Goal: Task Accomplishment & Management: Use online tool/utility

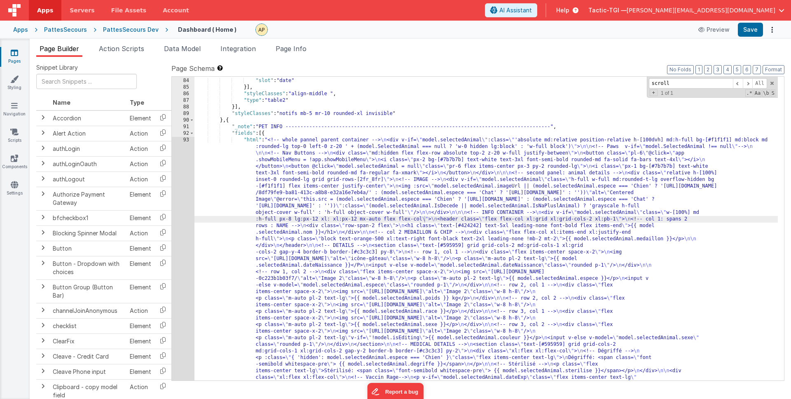
scroll to position [705, 0]
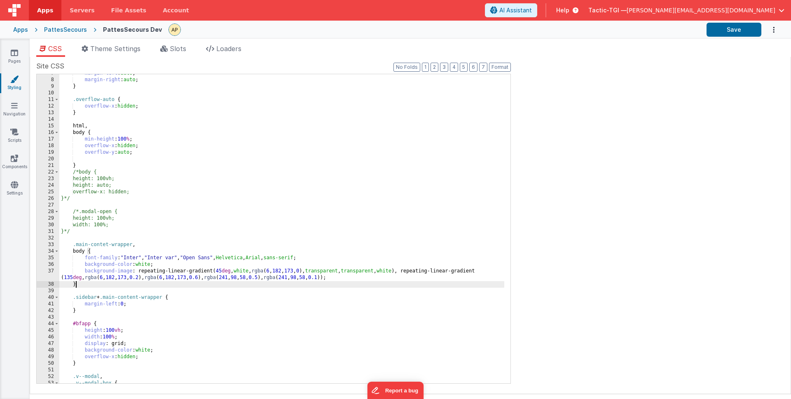
scroll to position [44, 0]
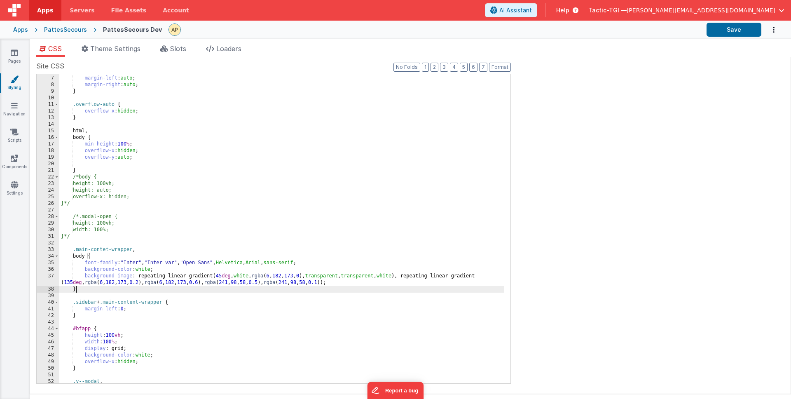
click at [197, 156] on div "width : 150 px ; margin-left : auto ; margin-right : auto ; } .overflow-auto { …" at bounding box center [281, 229] width 445 height 322
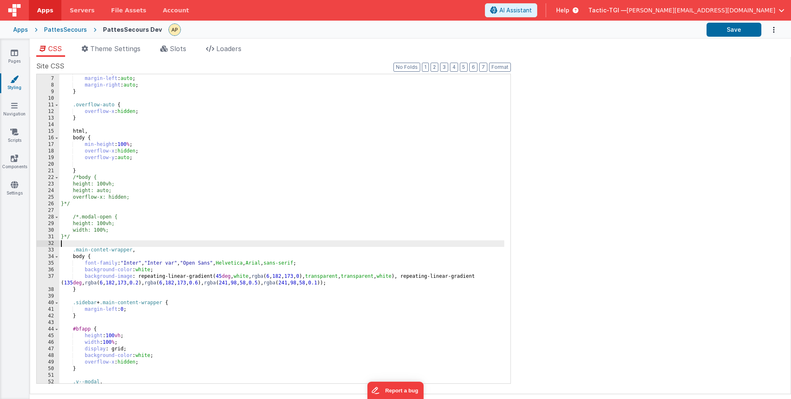
click at [165, 241] on div "width : 150 px ; margin-left : auto ; margin-right : auto ; } .overflow-auto { …" at bounding box center [281, 230] width 445 height 322
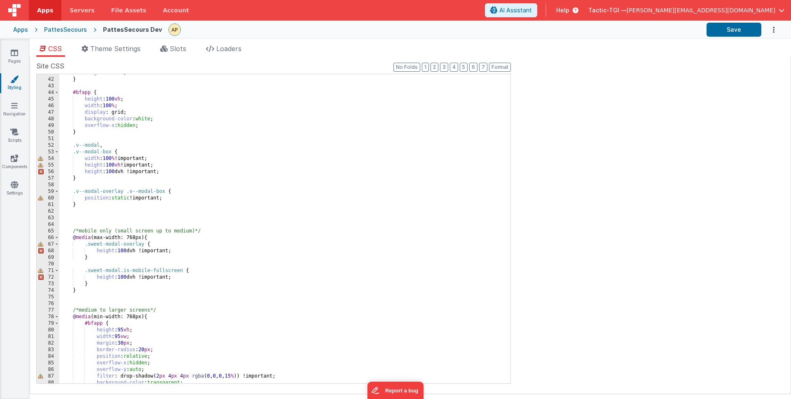
scroll to position [275, 0]
click at [166, 238] on div "margin-left : 0 ; } #bfapp { height : 100 vh ; width : 100 % ; display : grid; …" at bounding box center [281, 231] width 445 height 322
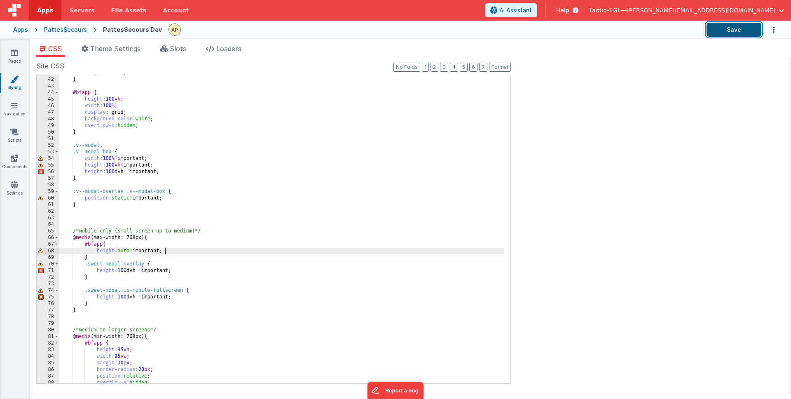
click at [731, 33] on button "Save" at bounding box center [734, 30] width 55 height 14
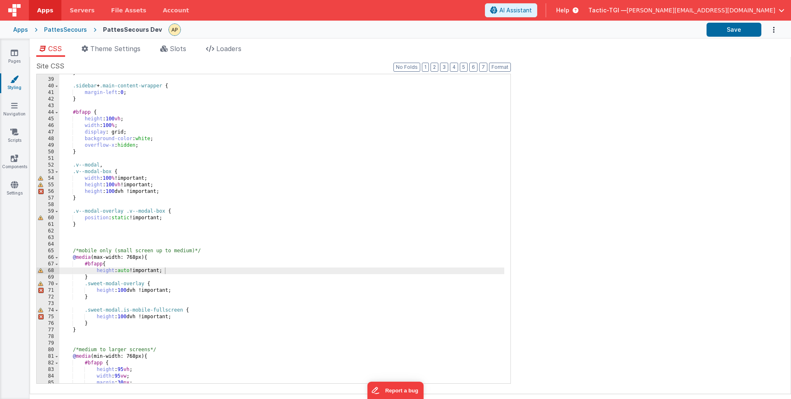
scroll to position [254, 0]
click at [182, 273] on div "} .sidebar + .main-content-wrapper { margin-left : 0 ; } #bfapp { height : 100 …" at bounding box center [281, 232] width 445 height 322
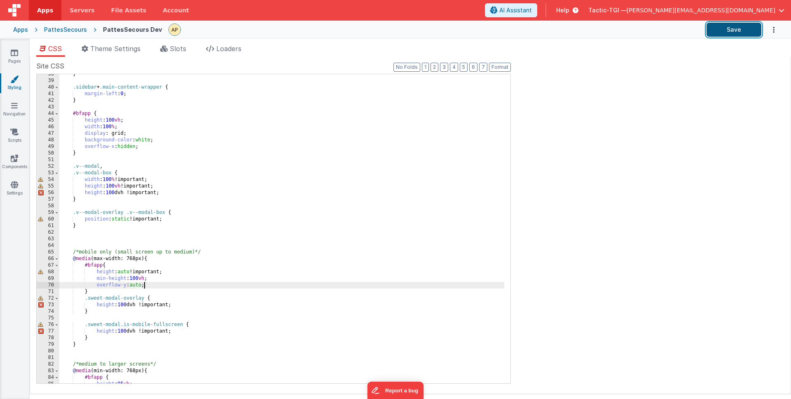
click at [741, 26] on button "Save" at bounding box center [734, 30] width 55 height 14
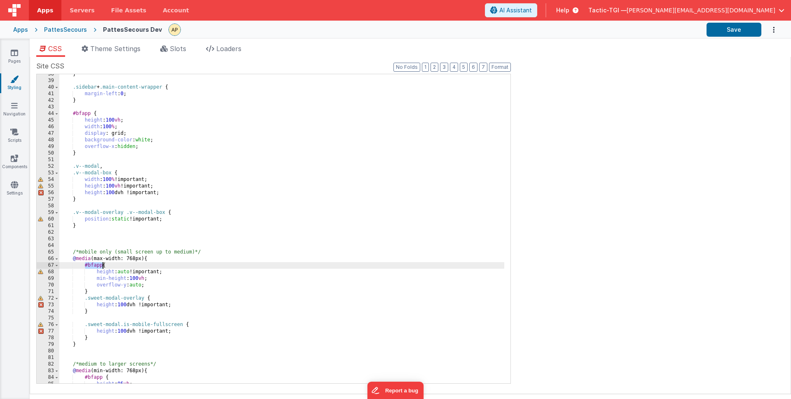
drag, startPoint x: 85, startPoint y: 265, endPoint x: 109, endPoint y: 270, distance: 24.0
click at [103, 265] on div "} .sidebar + .main-content-wrapper { margin-left : 0 ; } #bfapp { height : 100 …" at bounding box center [281, 232] width 445 height 322
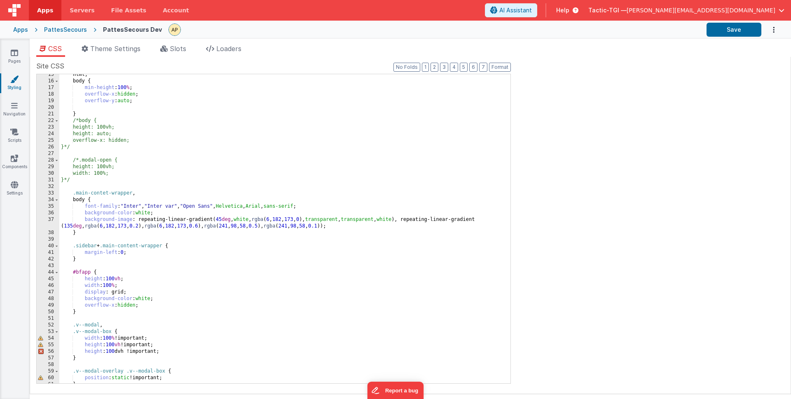
scroll to position [95, 0]
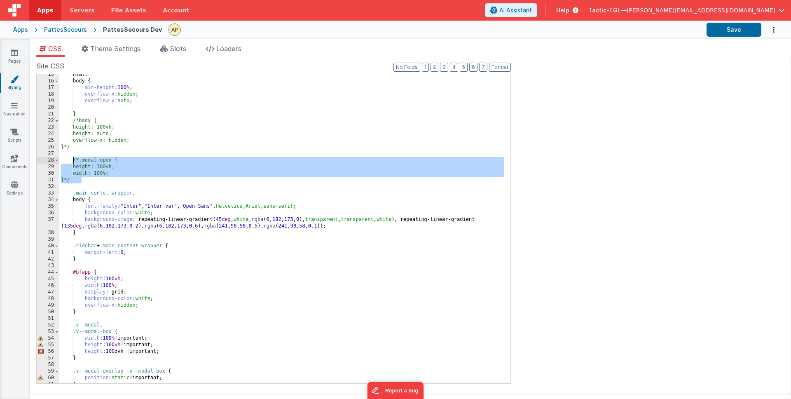
drag, startPoint x: 88, startPoint y: 179, endPoint x: 74, endPoint y: 161, distance: 23.0
click at [74, 161] on div "html , body { min-height : 100 % ; overflow-x : hidden ; overflow-y : auto ; } …" at bounding box center [281, 232] width 445 height 322
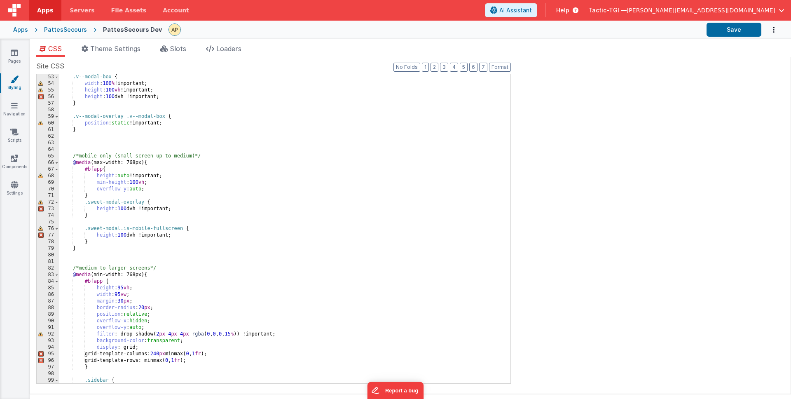
scroll to position [338, 0]
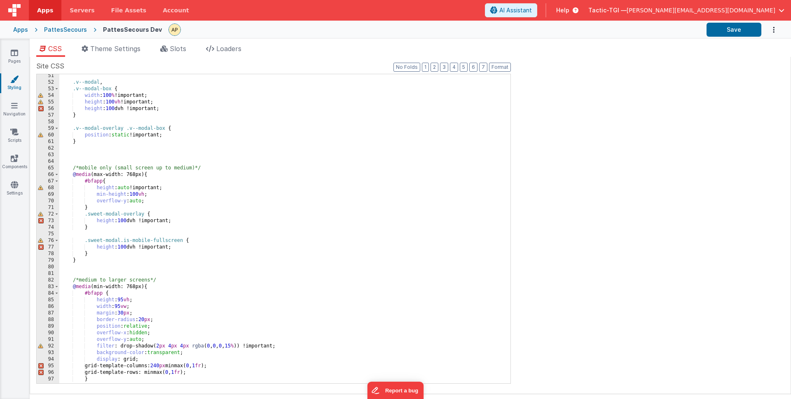
click at [169, 248] on div ".v--modal , .v--modal-box { width : 100 % !important; height : 100 vh !importan…" at bounding box center [281, 234] width 445 height 322
click at [178, 255] on div ".v--modal , .v--modal-box { width : 100 % !important; height : 100 vh !importan…" at bounding box center [281, 234] width 445 height 322
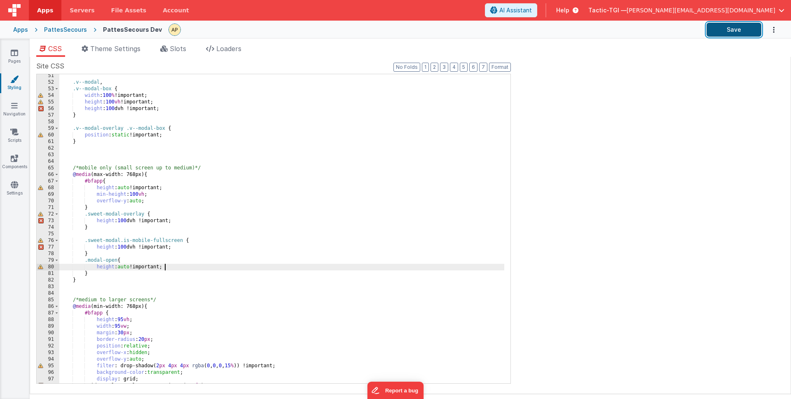
click at [719, 29] on button "Save" at bounding box center [734, 30] width 55 height 14
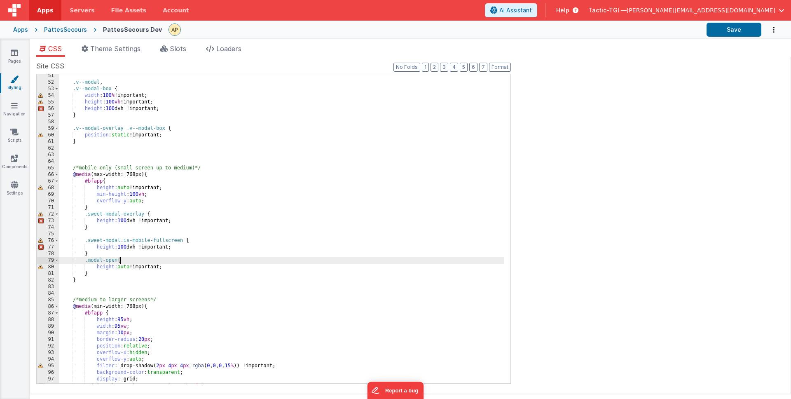
click at [192, 263] on div ".v--modal , .v--modal-box { width : 100 % !important; height : 100 vh !importan…" at bounding box center [281, 234] width 445 height 322
click at [188, 268] on div ".v--modal , .v--modal-box { width : 100 % !important; height : 100 vh !importan…" at bounding box center [281, 234] width 445 height 322
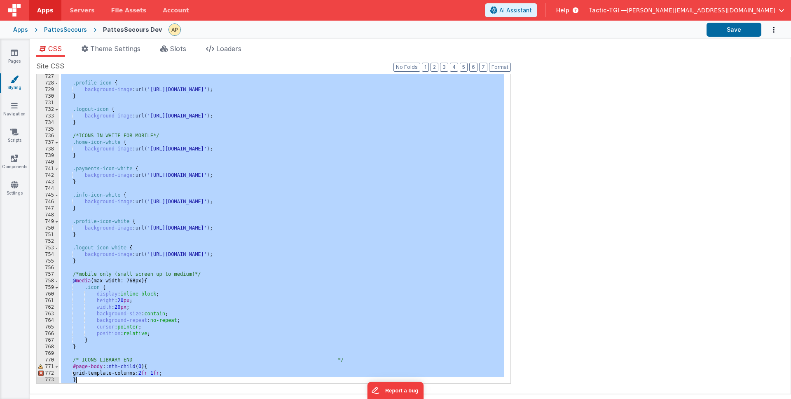
scroll to position [4796, 0]
drag, startPoint x: 71, startPoint y: 92, endPoint x: 302, endPoint y: 399, distance: 383.3
click at [302, 399] on div "CSS Theme Settings Slots Loaders Site CSS Format 7 6 5 4 3 2 1 No Folds 727 728…" at bounding box center [411, 223] width 762 height 359
click at [207, 298] on div ".profile-icon { background-image : url( '[URL][DOMAIN_NAME]' ) ; } .logout-icon…" at bounding box center [281, 234] width 445 height 322
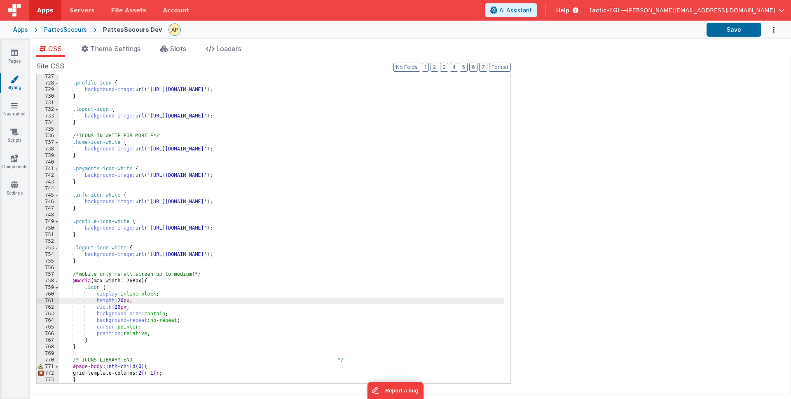
click at [180, 342] on div ".profile-icon { background-image : url( '[URL][DOMAIN_NAME]' ) ; } .logout-icon…" at bounding box center [281, 234] width 445 height 322
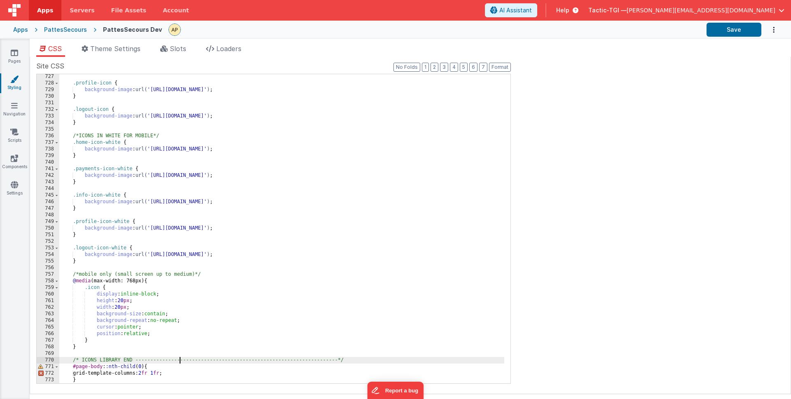
click at [179, 361] on div ".profile-icon { background-image : url( '[URL][DOMAIN_NAME]' ) ; } .logout-icon…" at bounding box center [281, 234] width 445 height 322
click at [147, 352] on div ".profile-icon { background-image : url( '[URL][DOMAIN_NAME]' ) ; } .logout-icon…" at bounding box center [281, 234] width 445 height 322
click at [145, 344] on div ".profile-icon { background-image : url( '[URL][DOMAIN_NAME]' ) ; } .logout-icon…" at bounding box center [281, 234] width 445 height 322
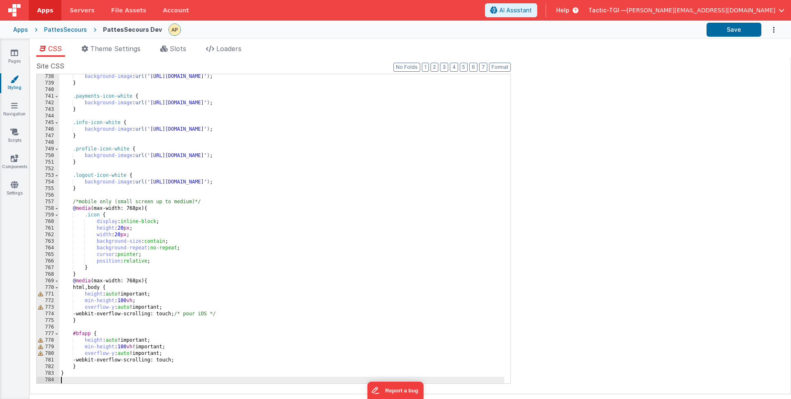
scroll to position [4901, 0]
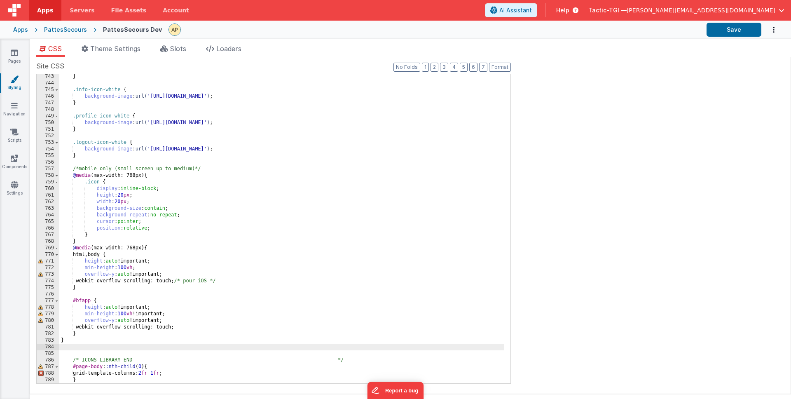
click at [84, 262] on div "} .info-icon-white { background-image : url( '[URL][DOMAIN_NAME]' ) ; } .profil…" at bounding box center [281, 234] width 445 height 322
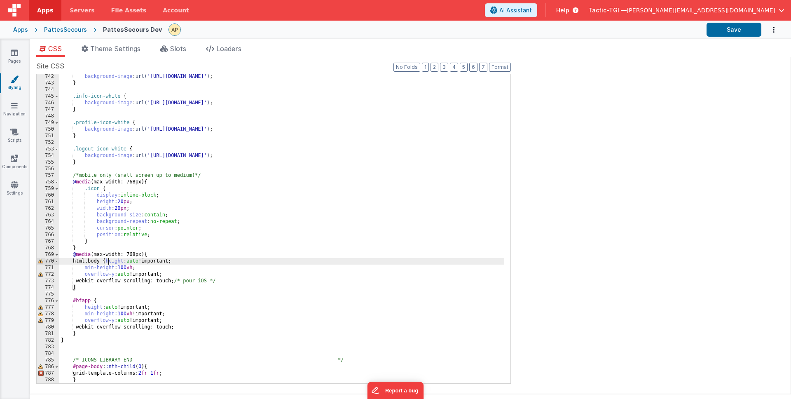
scroll to position [4894, 0]
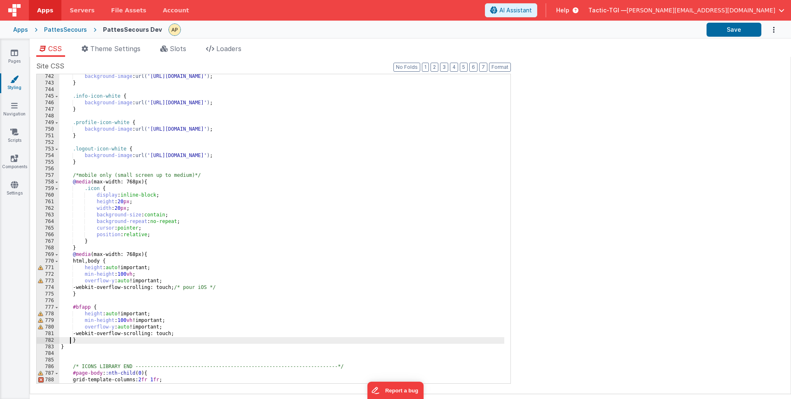
click at [71, 342] on div "background-image : url( '[URL][DOMAIN_NAME]' ) ; } .info-icon-white { backgroun…" at bounding box center [281, 234] width 445 height 322
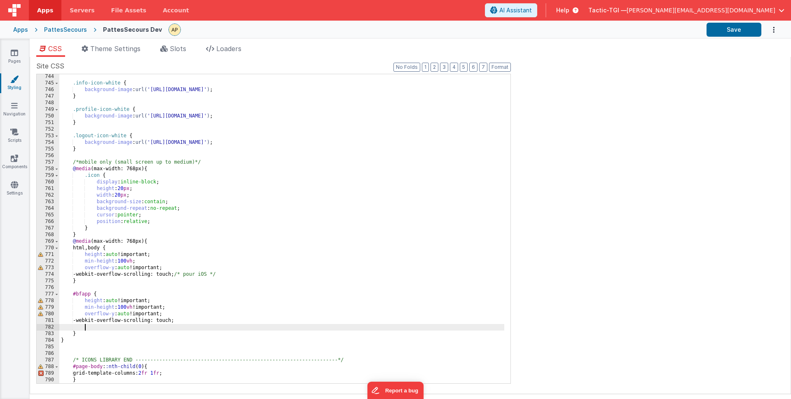
click at [61, 339] on div ".info-icon-white { background-image : url( '[URL][DOMAIN_NAME]' ) ; } .profile-…" at bounding box center [281, 234] width 445 height 322
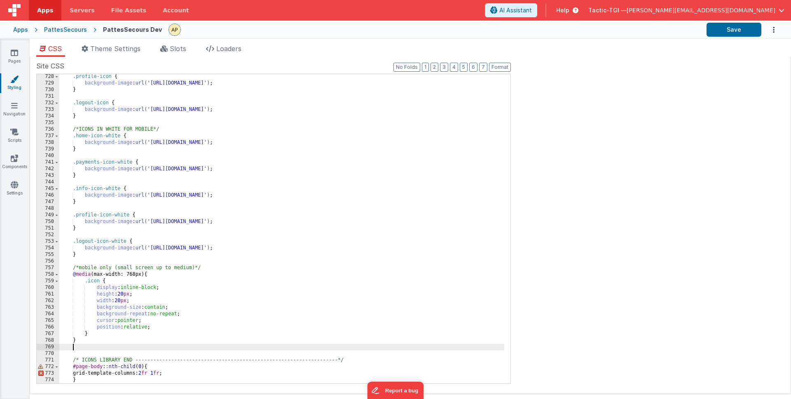
scroll to position [4802, 0]
click at [102, 340] on div ".profile-icon { background-image : url( '[URL][DOMAIN_NAME]' ) ; } .logout-icon…" at bounding box center [281, 234] width 445 height 322
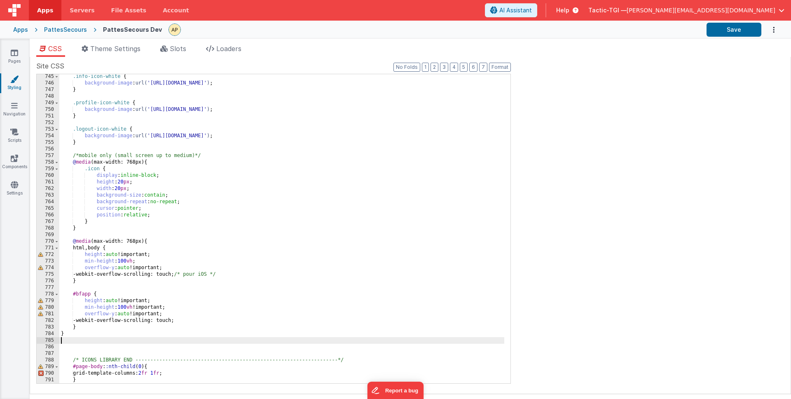
scroll to position [4914, 0]
click at [73, 293] on div ".info-icon-white { background-image : url( '[URL][DOMAIN_NAME]' ) ; } .profile-…" at bounding box center [281, 234] width 445 height 322
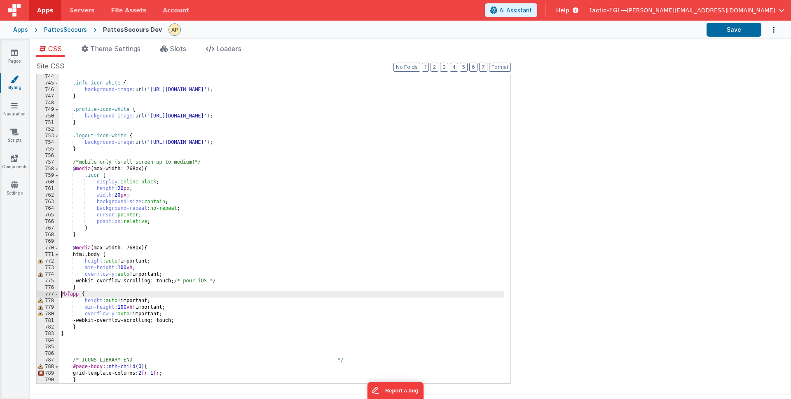
scroll to position [4901, 0]
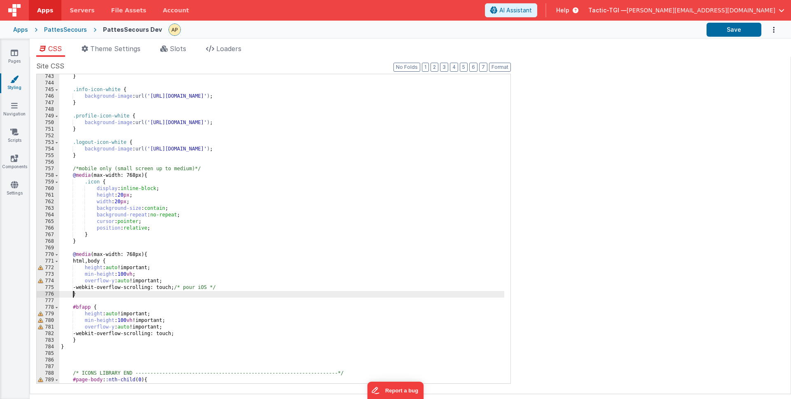
click at [73, 294] on div "} .info-icon-white { background-image : url( '[URL][DOMAIN_NAME]' ) ; } .profil…" at bounding box center [281, 234] width 445 height 322
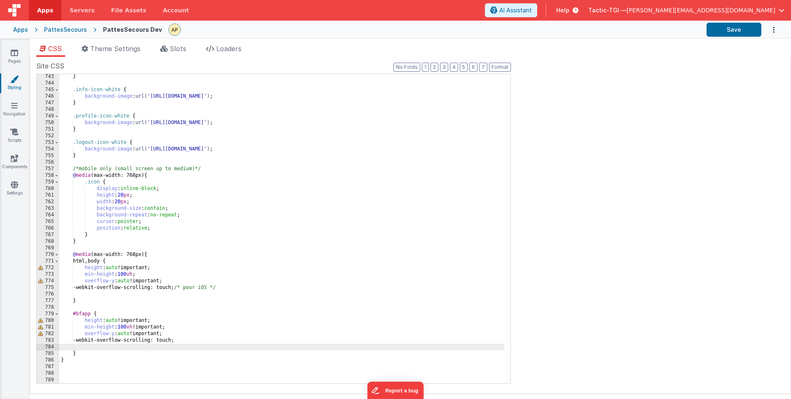
click at [73, 261] on div "} .info-icon-white { background-image : url( '[URL][DOMAIN_NAME]' ) ; } .profil…" at bounding box center [281, 234] width 445 height 322
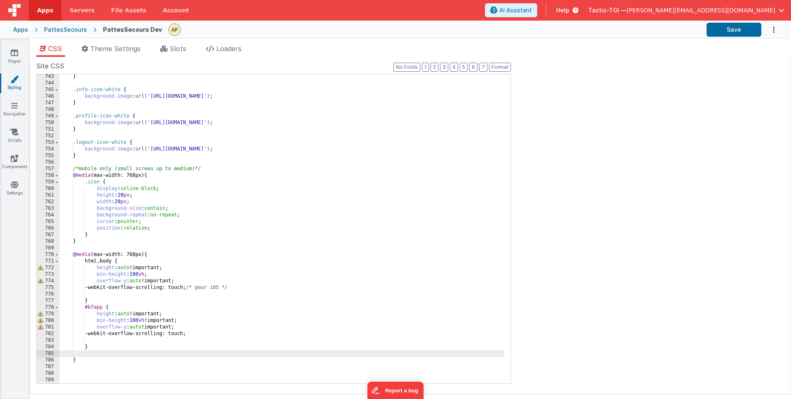
scroll to position [4927, 0]
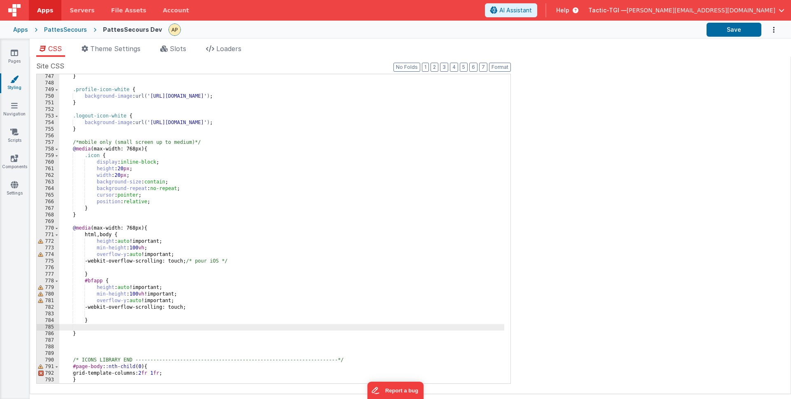
click at [106, 345] on div "} .profile-icon-white { background-image : url( '[URL][DOMAIN_NAME]' ) ; } .log…" at bounding box center [281, 234] width 445 height 322
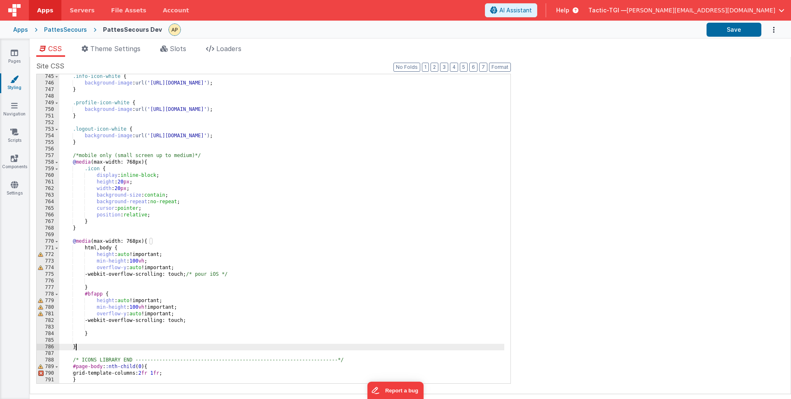
scroll to position [4914, 0]
click at [308, 320] on div ".info-icon-white { background-image : url( '[URL][DOMAIN_NAME]' ) ; } .profile-…" at bounding box center [281, 234] width 445 height 322
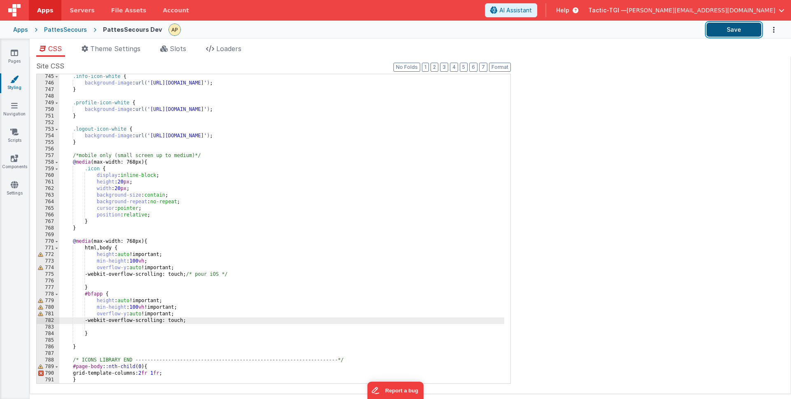
click at [726, 30] on button "Save" at bounding box center [734, 30] width 55 height 14
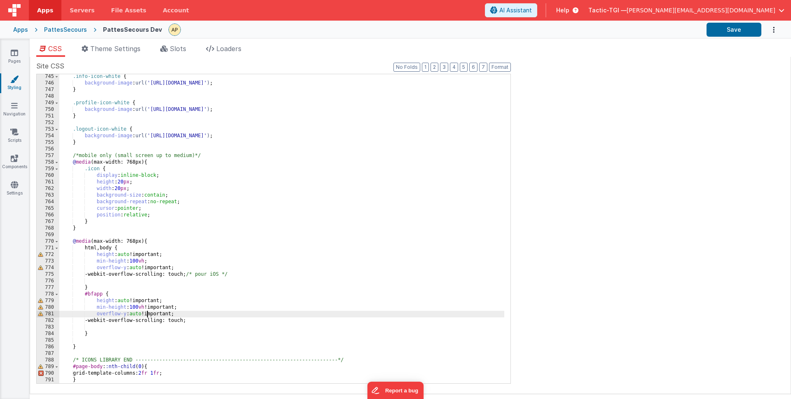
drag, startPoint x: 147, startPoint y: 311, endPoint x: 140, endPoint y: 325, distance: 15.5
click at [147, 312] on div ".info-icon-white { background-image : url( '[URL][DOMAIN_NAME]' ) ; } .profile-…" at bounding box center [281, 234] width 445 height 322
click at [143, 321] on div ".info-icon-white { background-image : url( '[URL][DOMAIN_NAME]' ) ; } .profile-…" at bounding box center [281, 234] width 445 height 322
click at [106, 350] on div ".info-icon-white { background-image : url( '[URL][DOMAIN_NAME]' ) ; } .profile-…" at bounding box center [281, 234] width 445 height 322
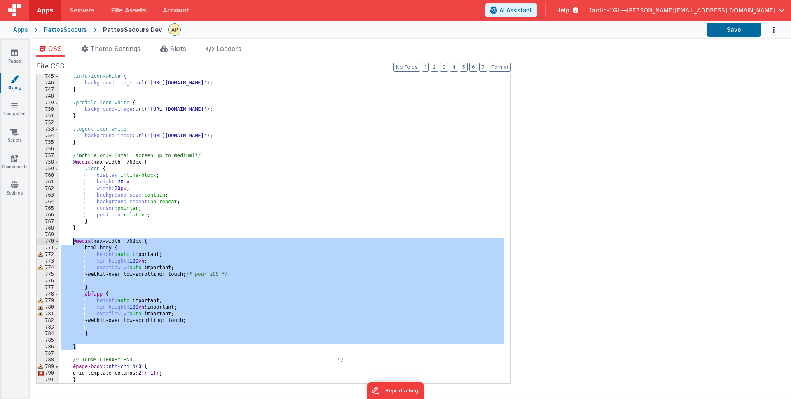
drag, startPoint x: 107, startPoint y: 349, endPoint x: 72, endPoint y: 242, distance: 112.5
click at [72, 242] on div ".info-icon-white { background-image : url( '[URL][DOMAIN_NAME]' ) ; } .profile-…" at bounding box center [281, 234] width 445 height 322
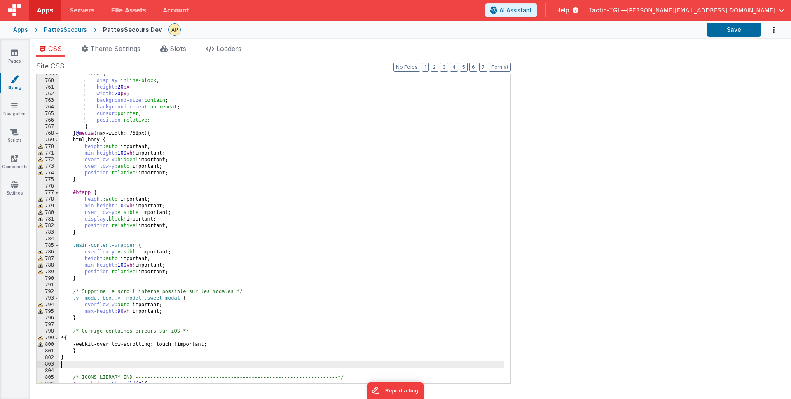
scroll to position [4989, 0]
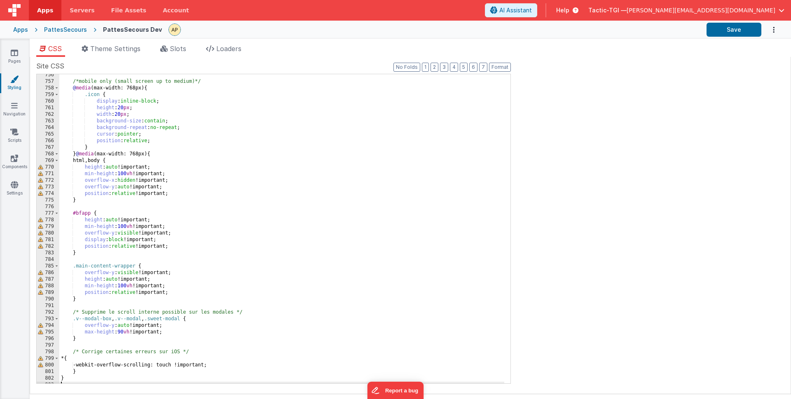
click at [75, 153] on div "/*mobile only (small screen up to medium)*/ @ media (max-width: 768px) { .icon …" at bounding box center [281, 233] width 445 height 322
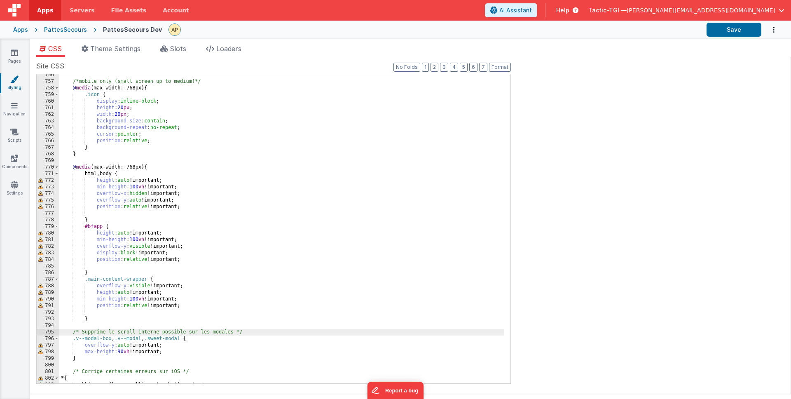
scroll to position [5046, 0]
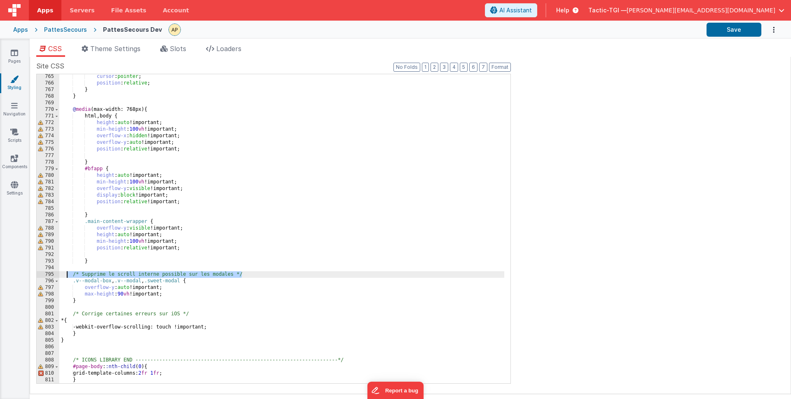
drag, startPoint x: 248, startPoint y: 271, endPoint x: 66, endPoint y: 271, distance: 181.8
click at [66, 271] on div "cursor : pointer ; position : relative ; } } @ media (max-width: 768px) { html …" at bounding box center [281, 234] width 445 height 322
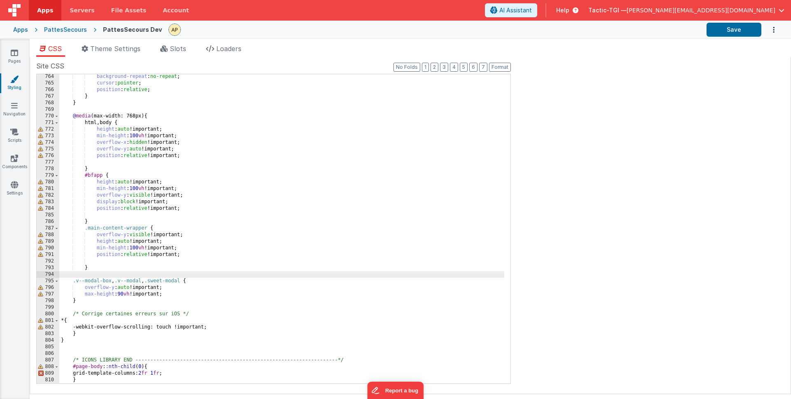
click at [73, 283] on div "background-repeat : no-repeat ; cursor : pointer ; position : relative ; } } @ …" at bounding box center [281, 234] width 445 height 322
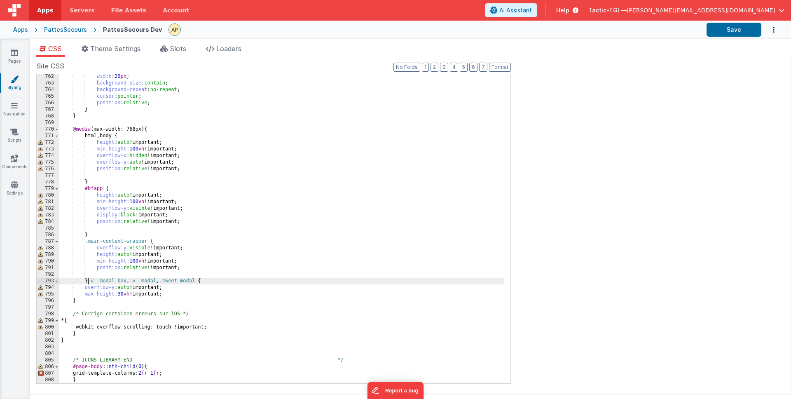
scroll to position [5026, 0]
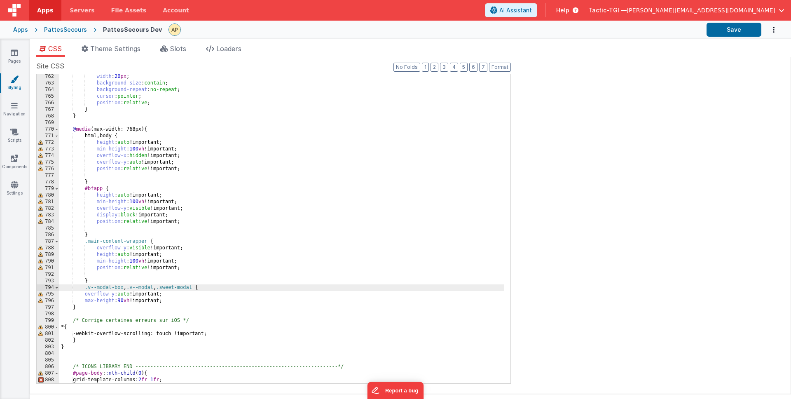
click at [87, 294] on div "width : 20 px ; background-size : contain ; background-repeat : no-repeat ; cur…" at bounding box center [281, 234] width 445 height 322
click at [85, 295] on div "width : 20 px ; background-size : contain ; background-repeat : no-repeat ; cur…" at bounding box center [281, 234] width 445 height 322
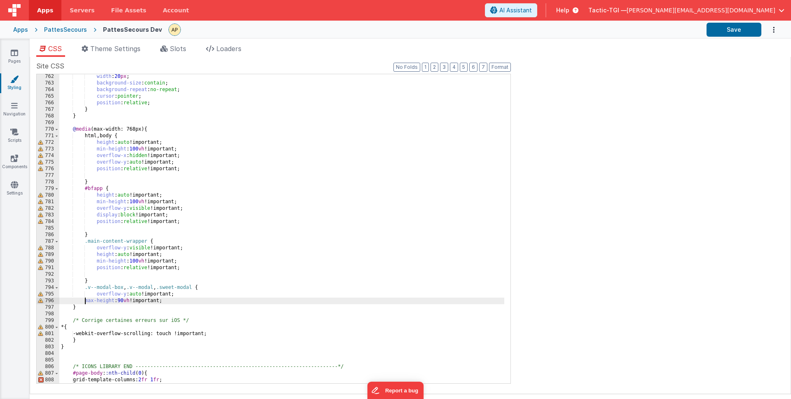
click at [85, 301] on div "width : 20 px ; background-size : contain ; background-repeat : no-repeat ; cur…" at bounding box center [281, 234] width 445 height 322
drag, startPoint x: 73, startPoint y: 308, endPoint x: 108, endPoint y: 314, distance: 35.2
click at [73, 308] on div "width : 20 px ; background-size : contain ; background-repeat : no-repeat ; cur…" at bounding box center [281, 234] width 445 height 322
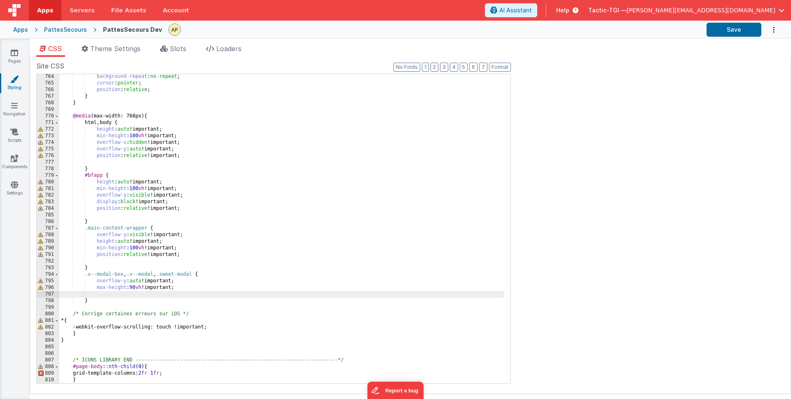
click at [83, 330] on div "background-repeat : no-repeat ; cursor : pointer ; position : relative ; } } @ …" at bounding box center [281, 234] width 445 height 322
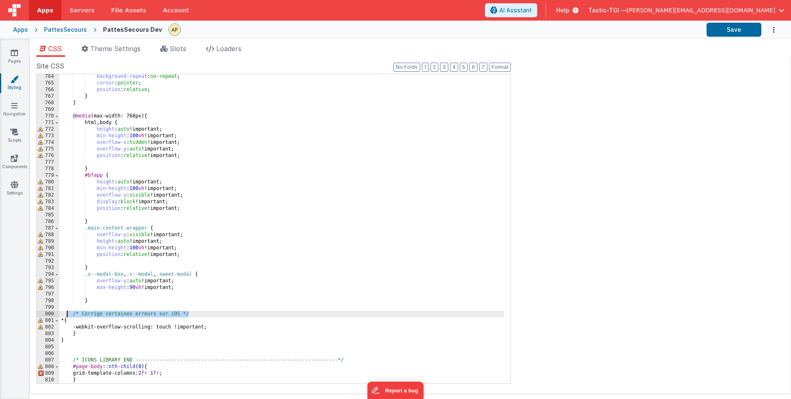
drag, startPoint x: 192, startPoint y: 313, endPoint x: 66, endPoint y: 313, distance: 125.7
click at [66, 313] on div "background-repeat : no-repeat ; cursor : pointer ; position : relative ; } } @ …" at bounding box center [281, 234] width 445 height 322
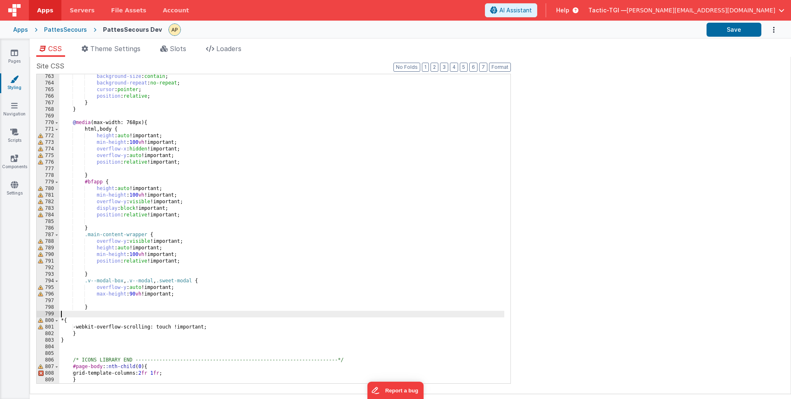
click at [80, 320] on div "background-size : contain ; background-repeat : no-repeat ; cursor : pointer ; …" at bounding box center [281, 234] width 445 height 322
click at [73, 321] on div "background-size : contain ; background-repeat : no-repeat ; cursor : pointer ; …" at bounding box center [281, 234] width 445 height 322
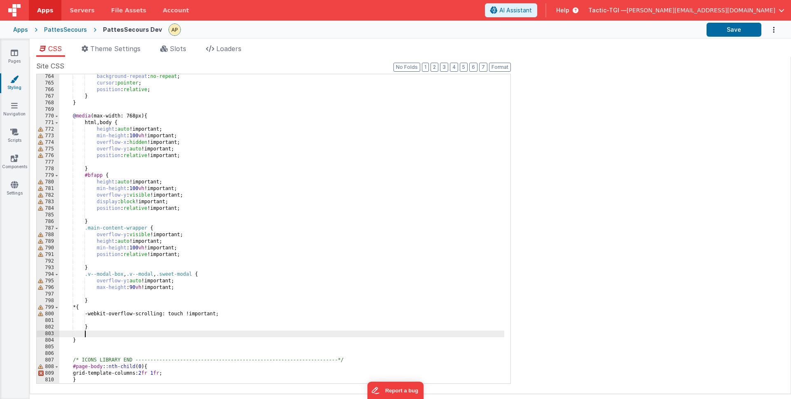
scroll to position [5040, 0]
click at [732, 32] on button "Save" at bounding box center [734, 30] width 55 height 14
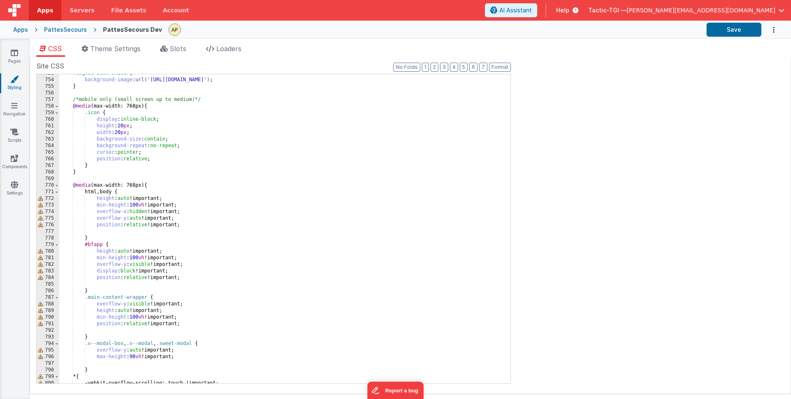
scroll to position [4984, 0]
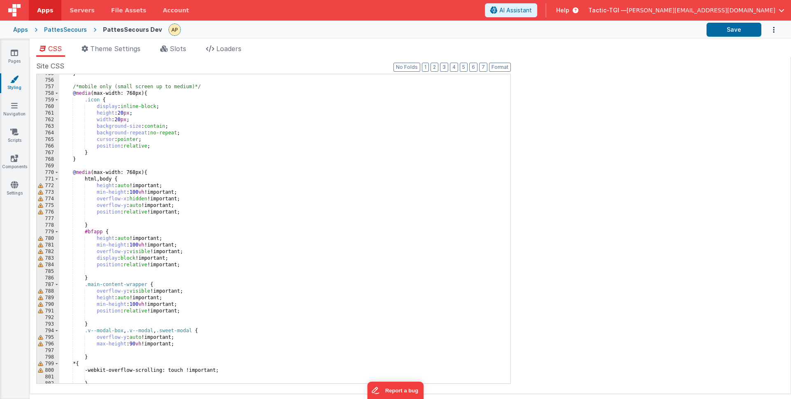
click at [177, 149] on div "} /*mobile only (small screen up to medium)*/ @ media (max-width: 768px) { .ico…" at bounding box center [281, 231] width 445 height 322
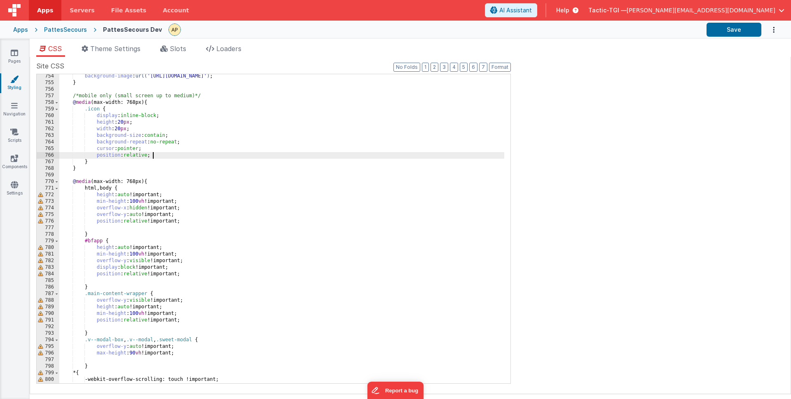
scroll to position [4975, 0]
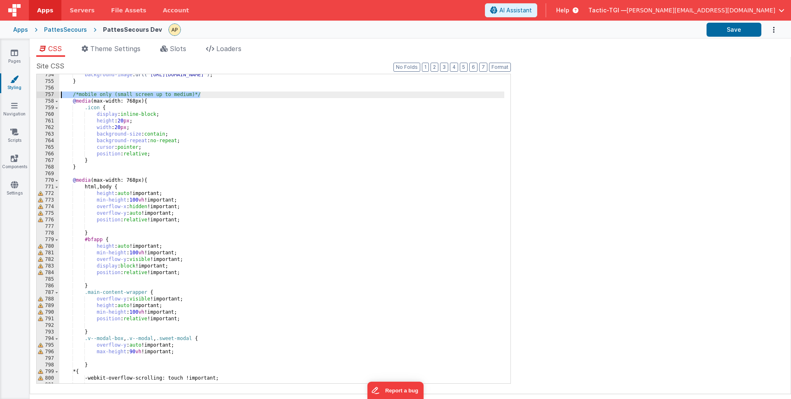
drag, startPoint x: 197, startPoint y: 96, endPoint x: 58, endPoint y: 94, distance: 139.3
click at [58, 95] on div "754 755 756 757 758 759 760 761 762 763 764 765 766 767 768 769 770 771 772 773…" at bounding box center [273, 229] width 475 height 310
